Goal: Find specific page/section

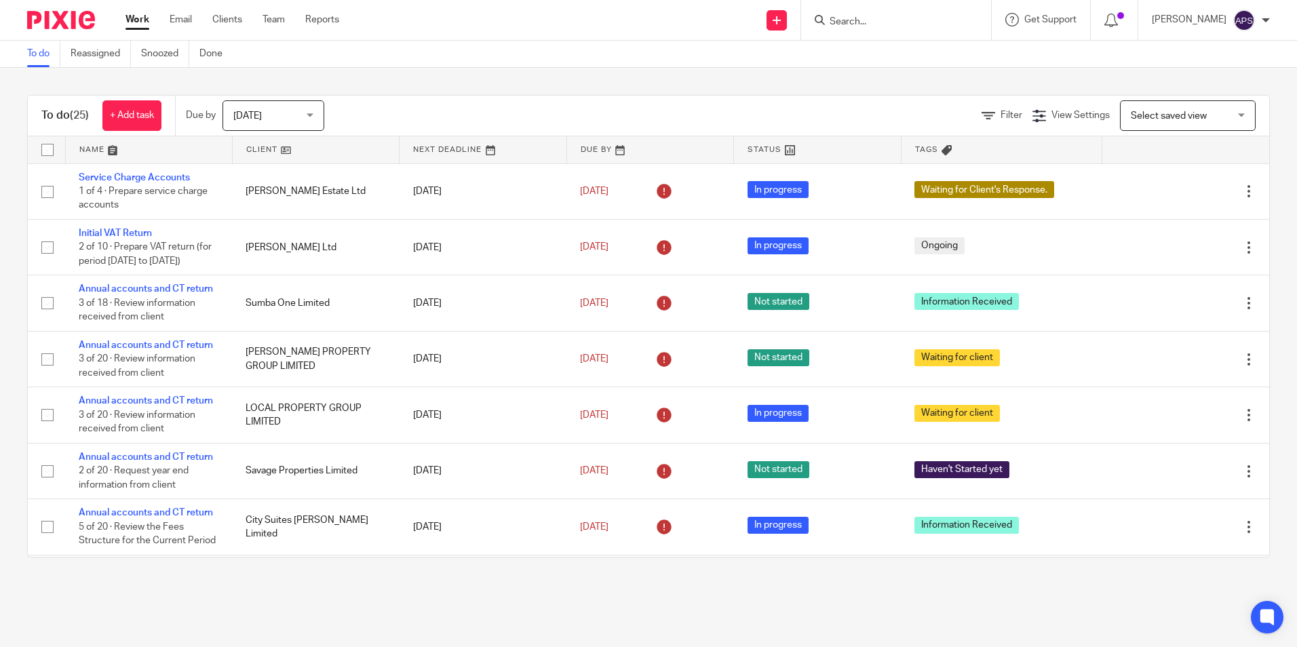
click at [858, 19] on input "Search" at bounding box center [889, 22] width 122 height 12
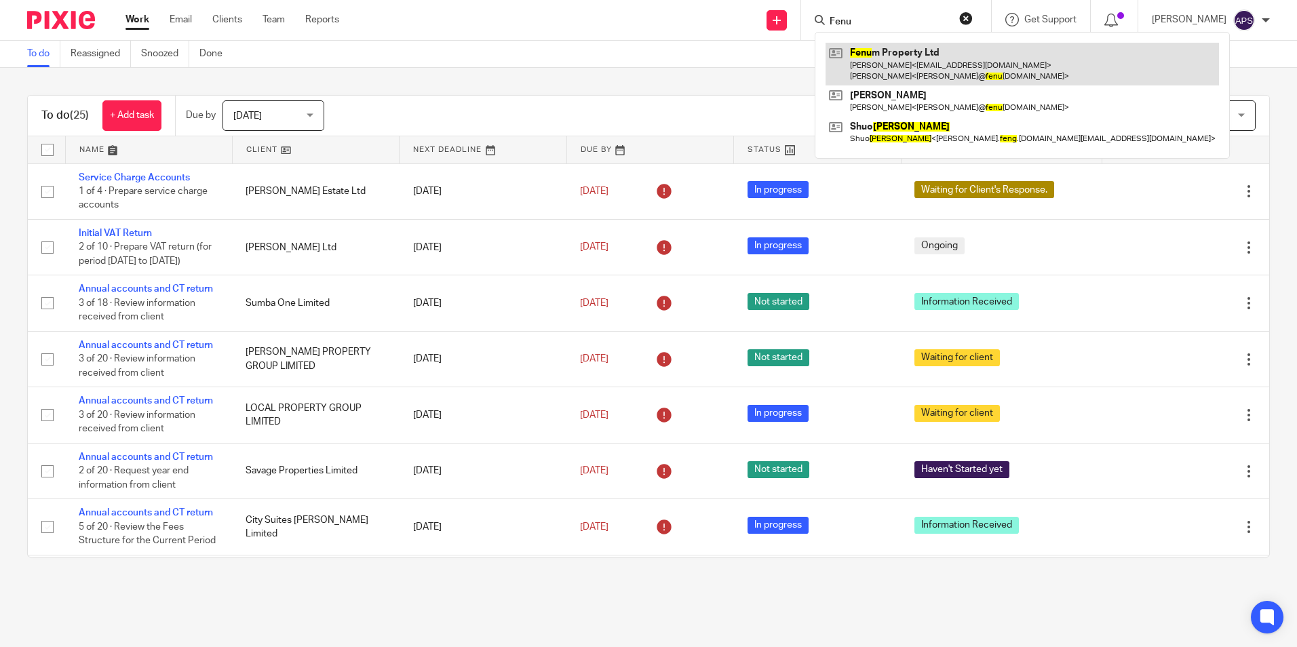
type input "Fenu"
click at [864, 51] on link at bounding box center [1022, 64] width 393 height 42
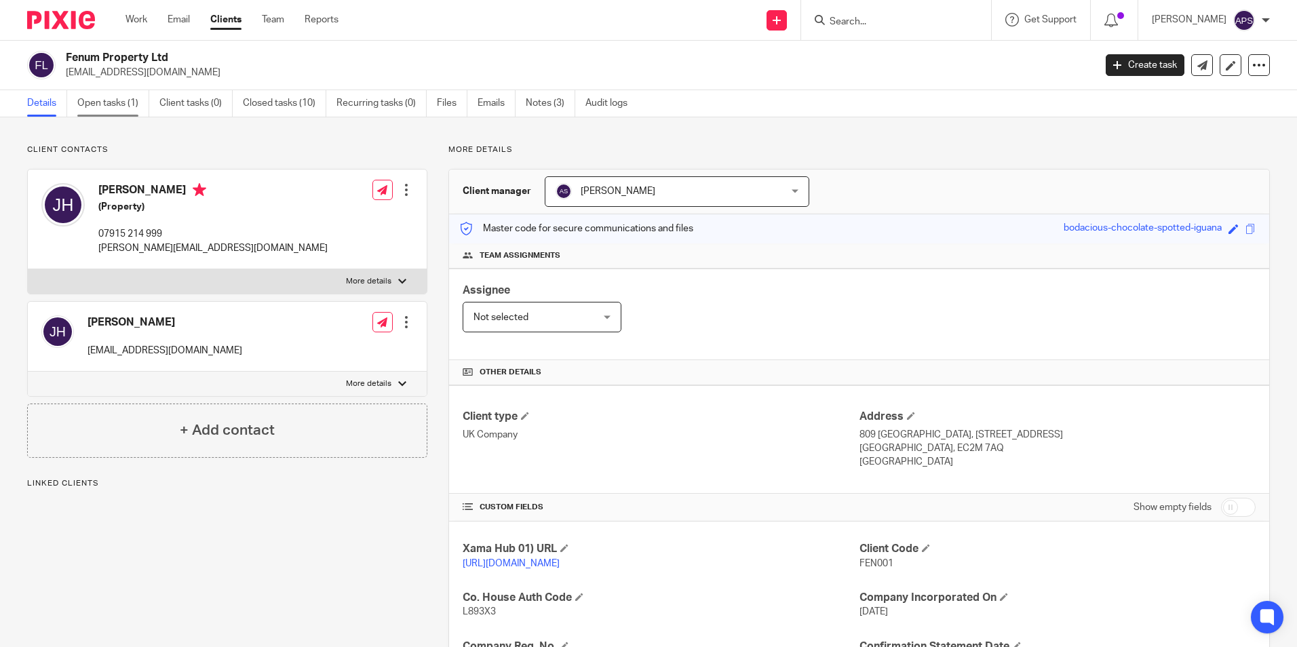
click at [106, 106] on link "Open tasks (1)" at bounding box center [113, 103] width 72 height 26
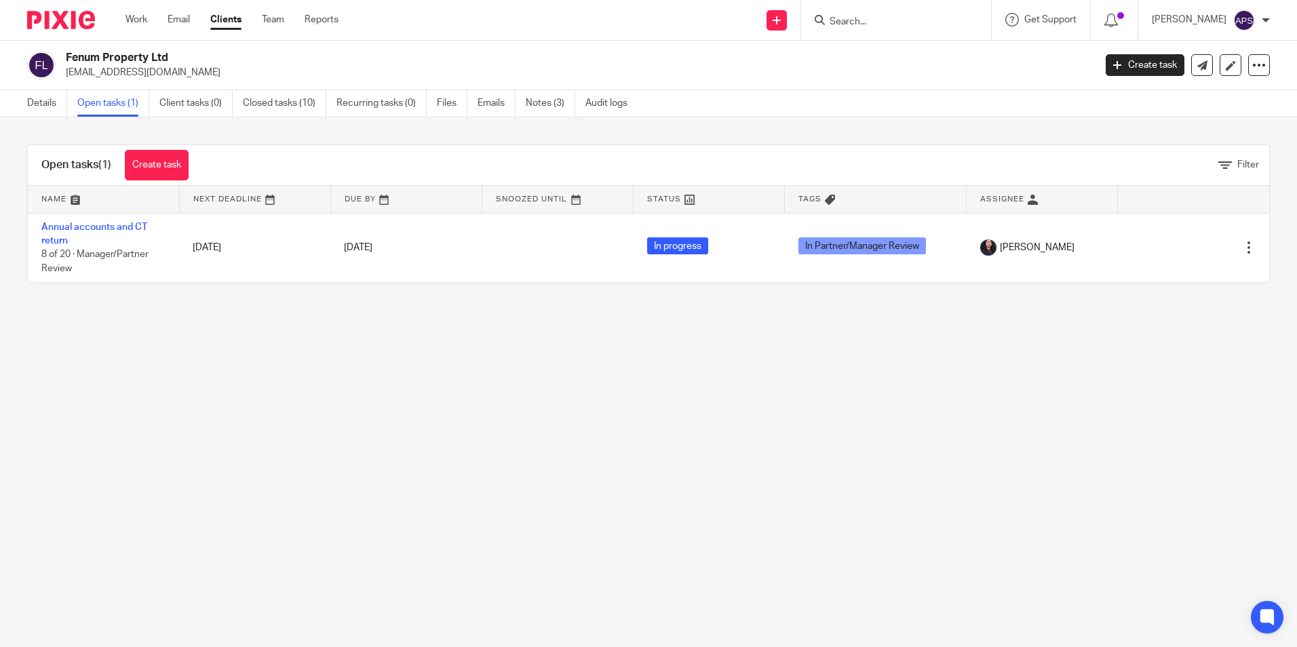
click at [845, 17] on input "Search" at bounding box center [889, 22] width 122 height 12
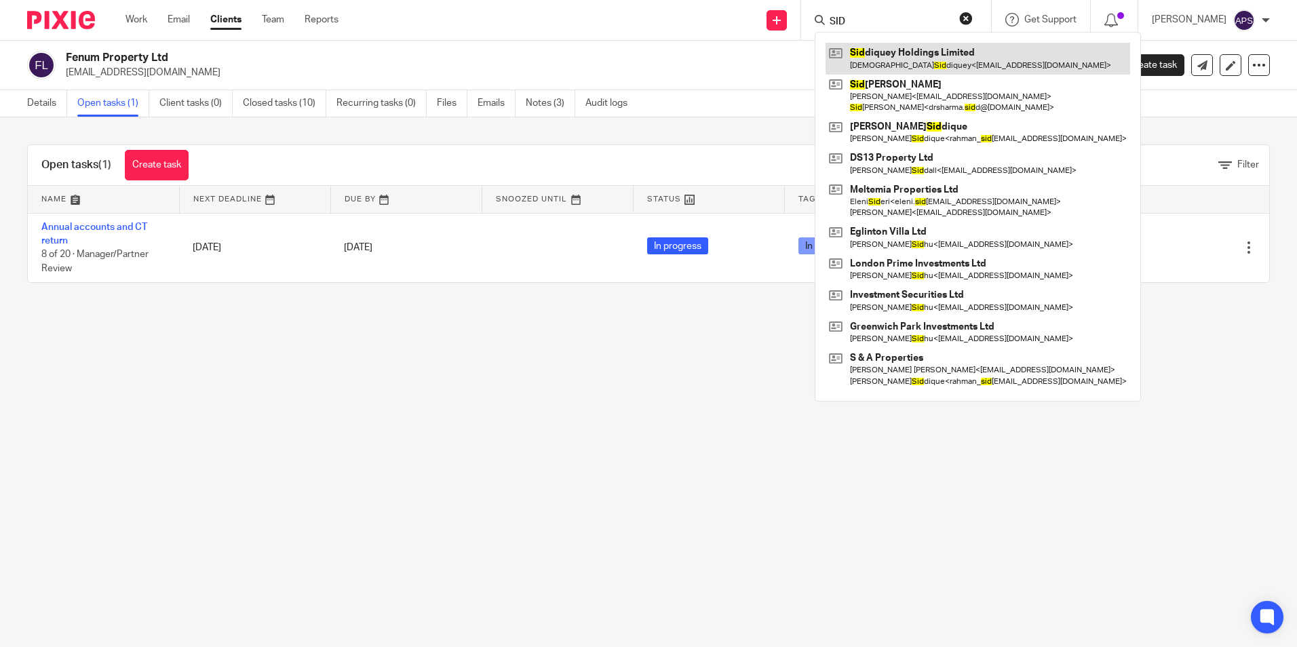
type input "SID"
click at [882, 70] on link at bounding box center [978, 58] width 305 height 31
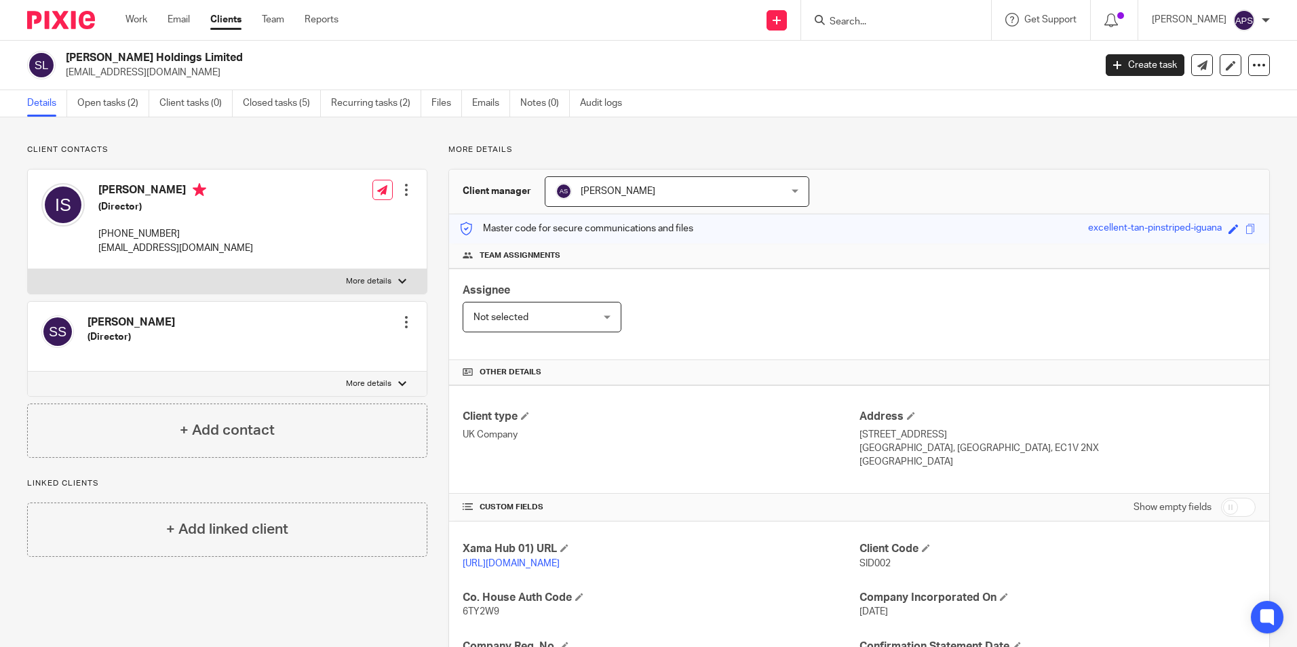
drag, startPoint x: 182, startPoint y: 72, endPoint x: 62, endPoint y: 77, distance: 120.9
click at [62, 77] on div "[PERSON_NAME] Holdings Limited [EMAIL_ADDRESS][DOMAIN_NAME]" at bounding box center [556, 65] width 1058 height 28
copy p "[EMAIL_ADDRESS][DOMAIN_NAME]"
